Goal: Find specific page/section: Find specific page/section

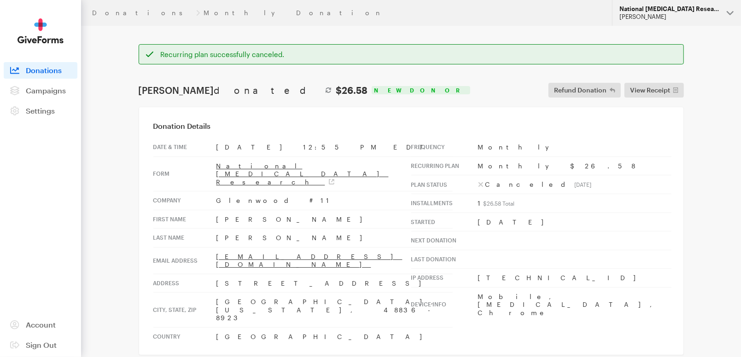
click at [655, 19] on div "[PERSON_NAME]" at bounding box center [669, 17] width 100 height 8
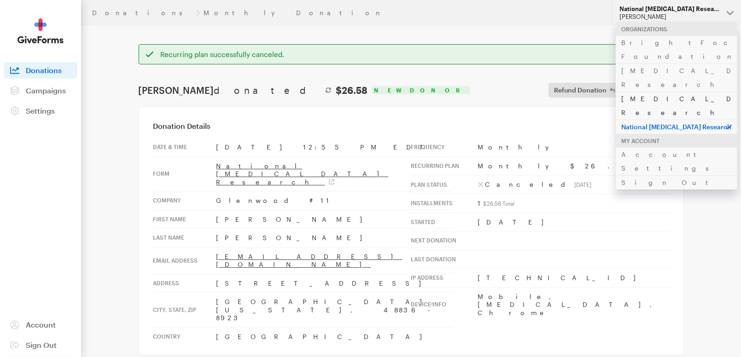
click at [660, 92] on link "[MEDICAL_DATA] Research" at bounding box center [677, 106] width 122 height 28
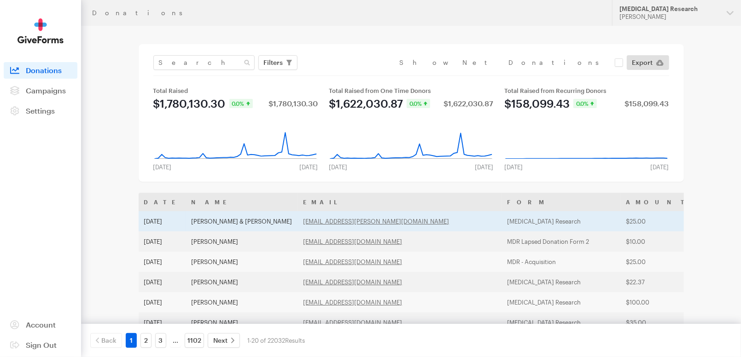
click at [502, 223] on td "[MEDICAL_DATA] Research" at bounding box center [561, 221] width 119 height 20
